Goal: Transaction & Acquisition: Purchase product/service

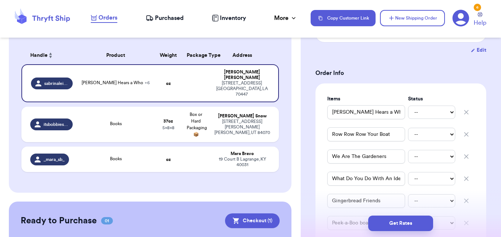
scroll to position [135, 0]
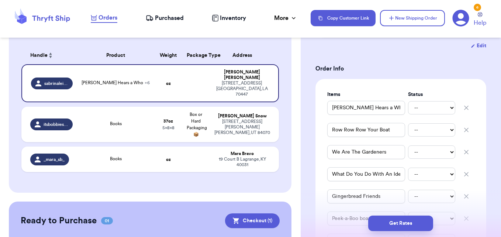
click at [465, 110] on icon "button" at bounding box center [467, 108] width 4 height 4
type input "Row Row Row Your Boat"
type input "We Are The Gardeners"
type input "What Do You Do With An Idea"
type input "Gingerbread Friends"
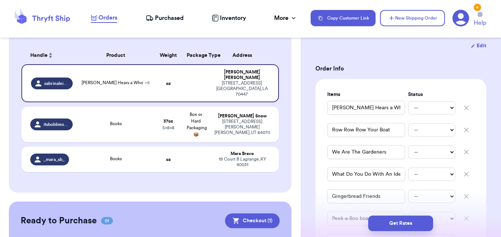
type input "Peek-a-Boo board book"
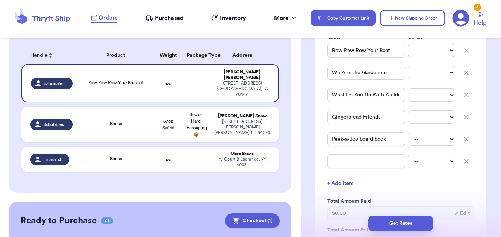
scroll to position [209, 0]
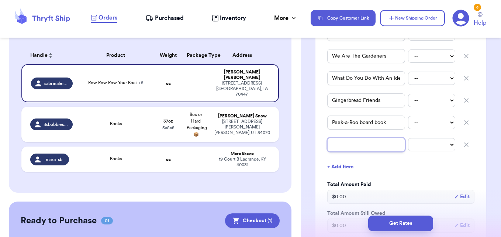
click at [362, 152] on input "text" at bounding box center [366, 145] width 78 height 14
type input "2"
type input "2 L"
type input "2 Li"
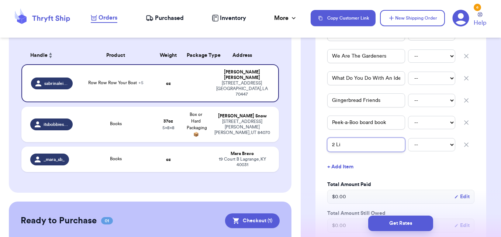
type input "2 Lit"
type input "2 Litt"
type input "2 Littl"
type input "2 Little"
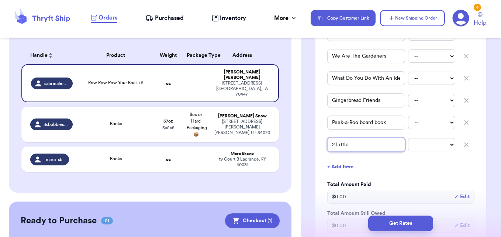
type input "2 Little C"
type input "2 Little Cr"
type input "2 Little Cri"
type input "2 Little Crit"
type input "2 Little Critt"
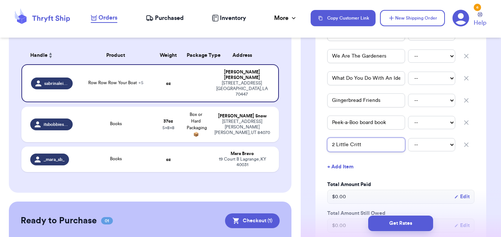
type input "2 Little Critte"
type input "2 Little Critter"
type input "2 Little Critter B"
type input "2 Little Critter Bo"
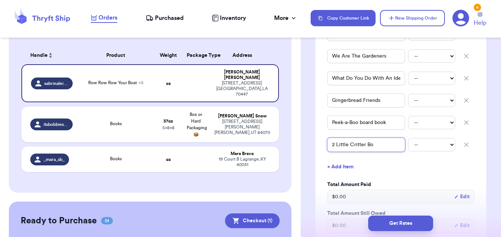
type input "2 Little Critter Boo"
type input "2 Little Critter Books"
click at [486, 171] on div "Shipping Information Delete Label Customer Info Order created: [DATE] 08:40 AM …" at bounding box center [401, 215] width 200 height 761
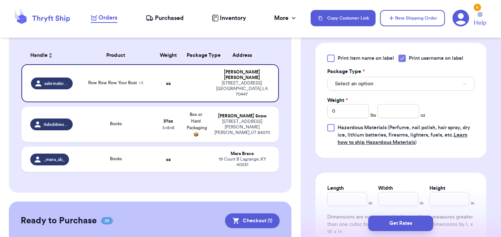
scroll to position [467, 0]
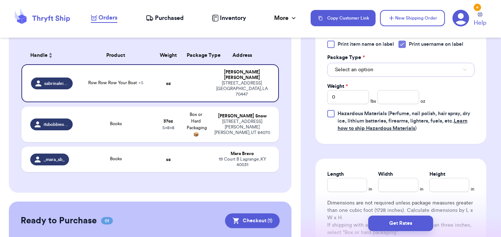
click at [381, 73] on button "Select an option" at bounding box center [400, 70] width 147 height 14
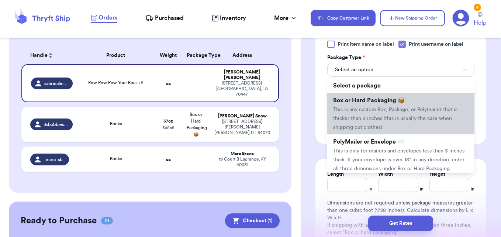
click at [381, 125] on span "This is any custom Box, Package, or Polymailer that is thicker than 3 inches (t…" at bounding box center [395, 118] width 124 height 23
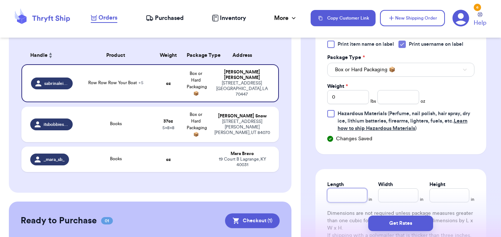
click at [356, 202] on input "Length" at bounding box center [347, 195] width 40 height 14
type input "1"
type input "11"
type input "2"
type input "1"
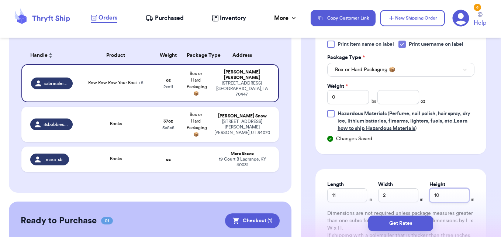
type input "10"
click at [429, 77] on button "Box or Hard Packaging 📦" at bounding box center [400, 70] width 147 height 14
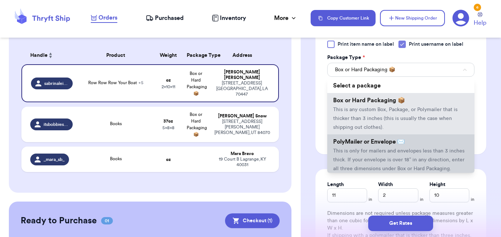
click at [405, 145] on span "PolyMailer or Envelope ✉️" at bounding box center [369, 142] width 72 height 6
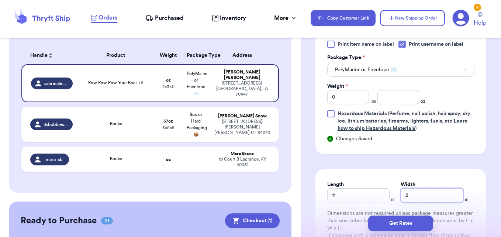
drag, startPoint x: 408, startPoint y: 203, endPoint x: 400, endPoint y: 203, distance: 8.1
click at [401, 202] on input "2" at bounding box center [432, 195] width 63 height 14
type input "1"
type input "10"
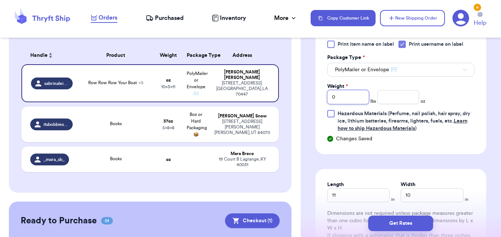
drag, startPoint x: 331, startPoint y: 110, endPoint x: 326, endPoint y: 110, distance: 5.5
click at [326, 110] on div "Print item name on label Print username on label Package Type * PolyMailer or E…" at bounding box center [400, 91] width 171 height 125
type input "4"
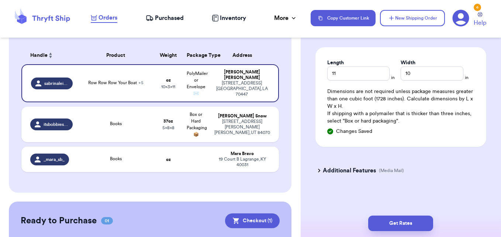
scroll to position [598, 0]
type input "4"
click at [327, 170] on h3 "Additional Features" at bounding box center [349, 170] width 53 height 9
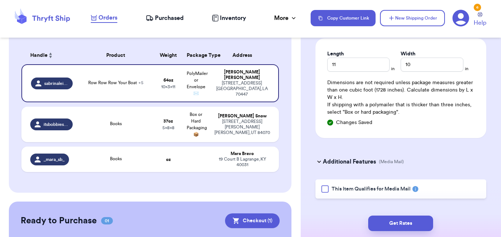
click at [325, 193] on div at bounding box center [324, 188] width 7 height 7
click at [0, 0] on input "This Item Qualifies for Media Mail" at bounding box center [0, 0] width 0 height 0
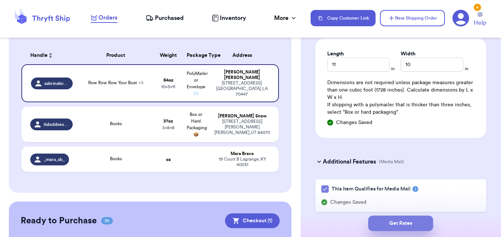
click at [389, 225] on button "Get Rates" at bounding box center [400, 222] width 65 height 15
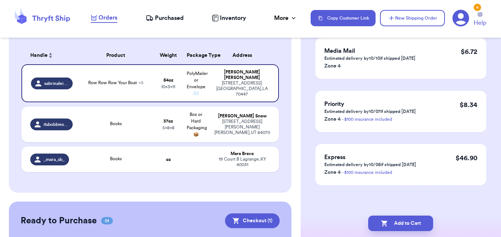
scroll to position [0, 0]
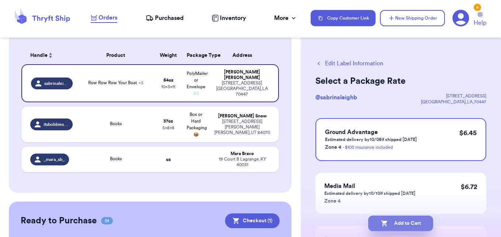
click at [414, 225] on button "Add to Cart" at bounding box center [400, 222] width 65 height 15
checkbox input "true"
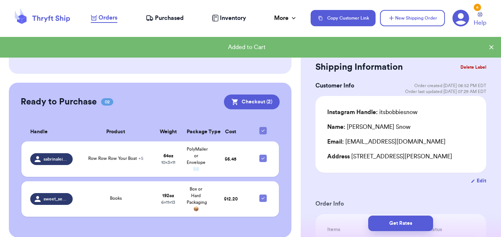
scroll to position [198, 0]
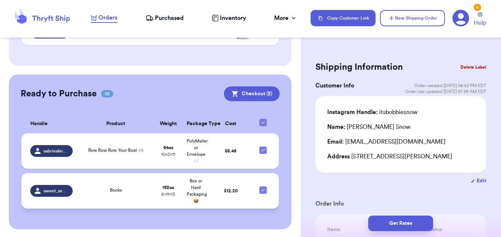
click at [260, 190] on icon at bounding box center [263, 190] width 6 height 6
click at [263, 186] on input "checkbox" at bounding box center [263, 186] width 0 height 0
checkbox input "false"
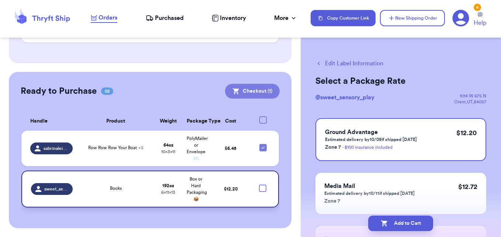
click at [253, 90] on button "Checkout ( 1 )" at bounding box center [252, 91] width 55 height 15
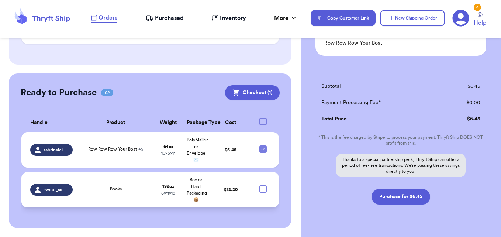
scroll to position [63, 0]
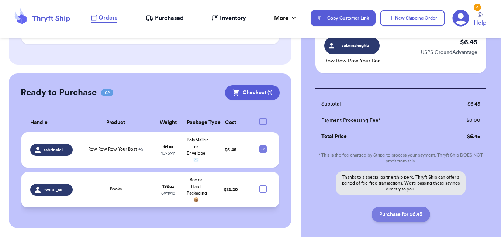
click at [397, 214] on button "Purchase for $6.45" at bounding box center [401, 214] width 59 height 15
checkbox input "false"
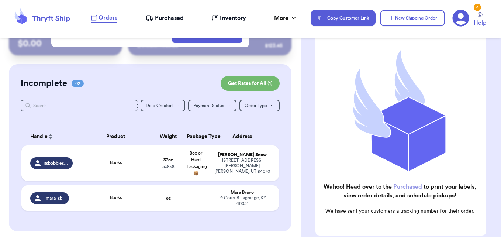
scroll to position [0, 0]
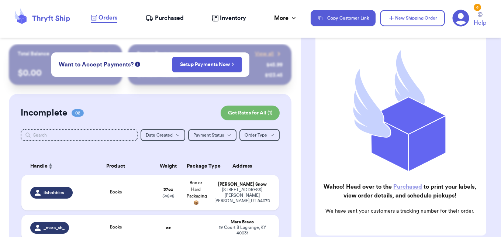
click at [173, 16] on span "Purchased" at bounding box center [169, 18] width 29 height 9
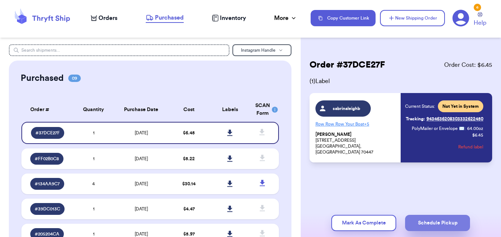
click at [426, 220] on button "Schedule Pickup" at bounding box center [437, 223] width 65 height 16
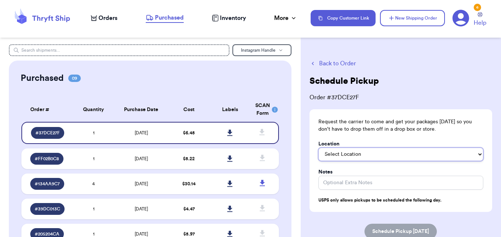
click at [370, 155] on select "Select Location In/At Mailbox On the Porch Front Door Back Door Side Door Knock…" at bounding box center [400, 154] width 165 height 13
select select "On the Porch"
click at [318, 148] on select "Select Location In/At Mailbox On the Porch Front Door Back Door Side Door Knock…" at bounding box center [400, 154] width 165 height 13
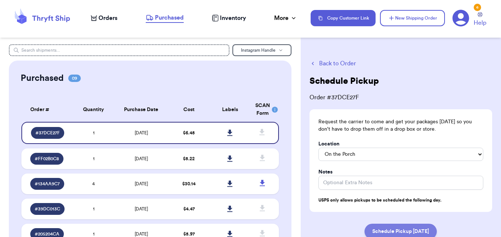
click at [389, 229] on button "Schedule Pickup [DATE]" at bounding box center [401, 231] width 72 height 15
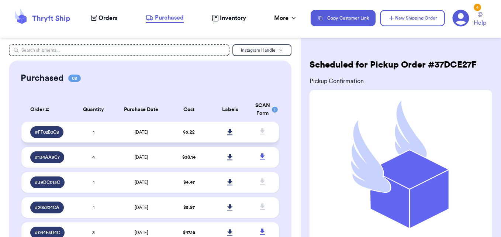
click at [227, 130] on icon at bounding box center [229, 132] width 5 height 6
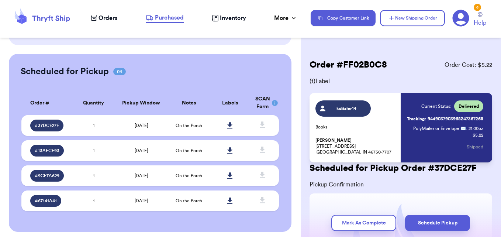
scroll to position [299, 0]
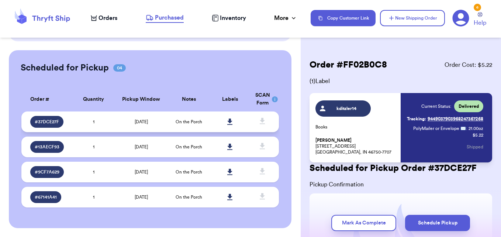
click at [227, 119] on icon at bounding box center [230, 121] width 6 height 7
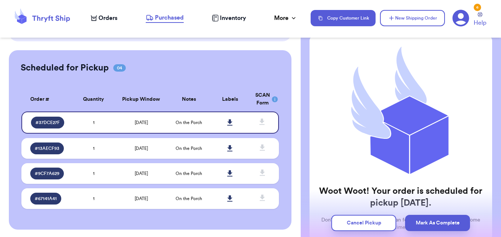
scroll to position [4, 0]
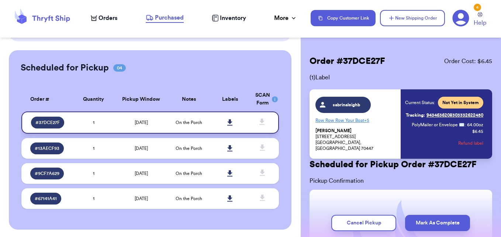
click at [227, 123] on icon at bounding box center [229, 122] width 5 height 6
